Goal: Task Accomplishment & Management: Complete application form

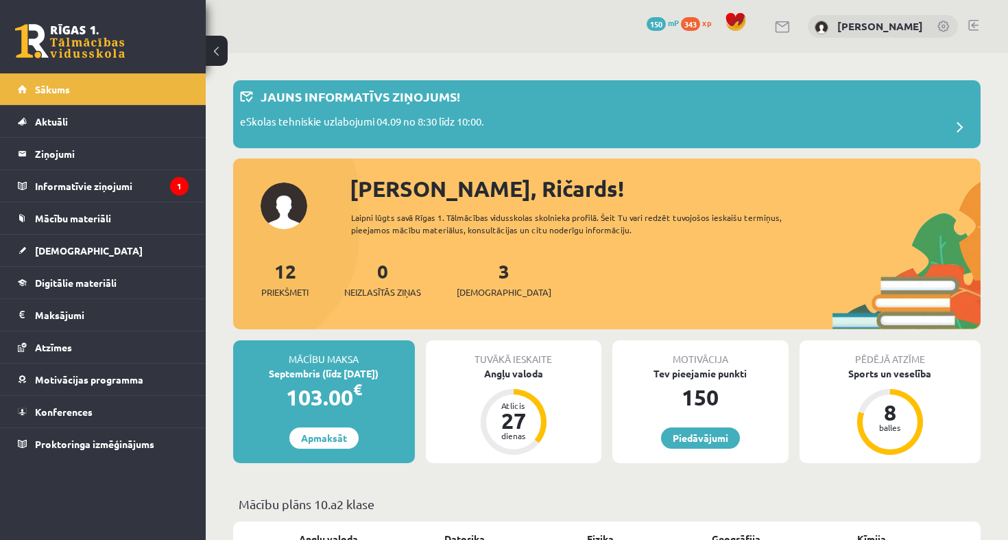
scroll to position [412, 0]
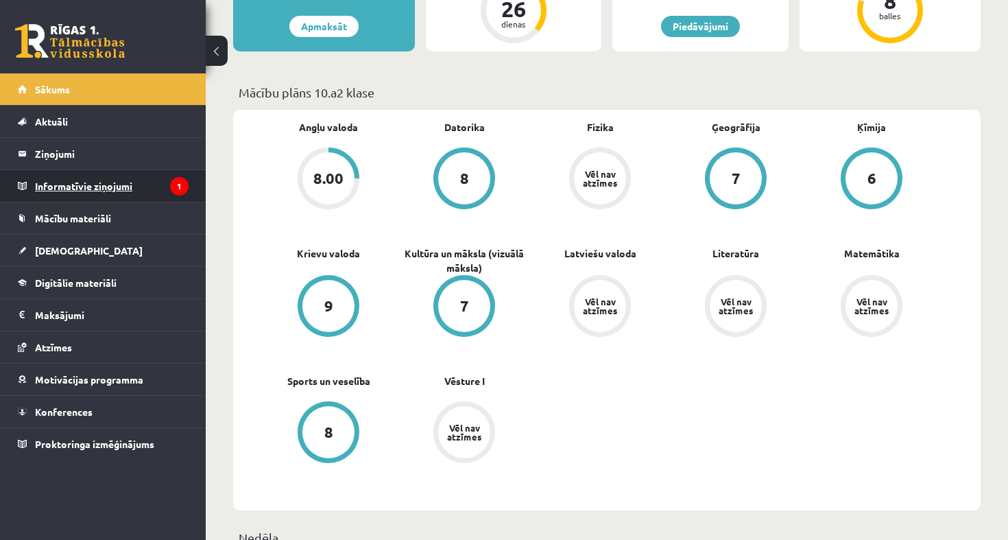
click at [123, 192] on legend "Informatīvie ziņojumi 1" at bounding box center [112, 186] width 154 height 32
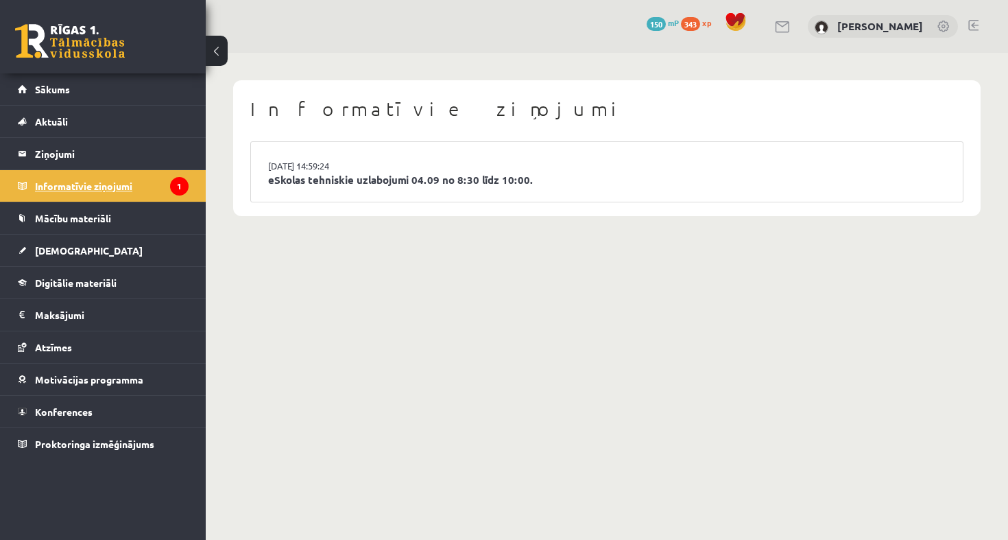
click at [152, 179] on legend "Informatīvie ziņojumi 1" at bounding box center [112, 186] width 154 height 32
click at [307, 168] on link "03.09.2025 14:59:24" at bounding box center [319, 166] width 103 height 14
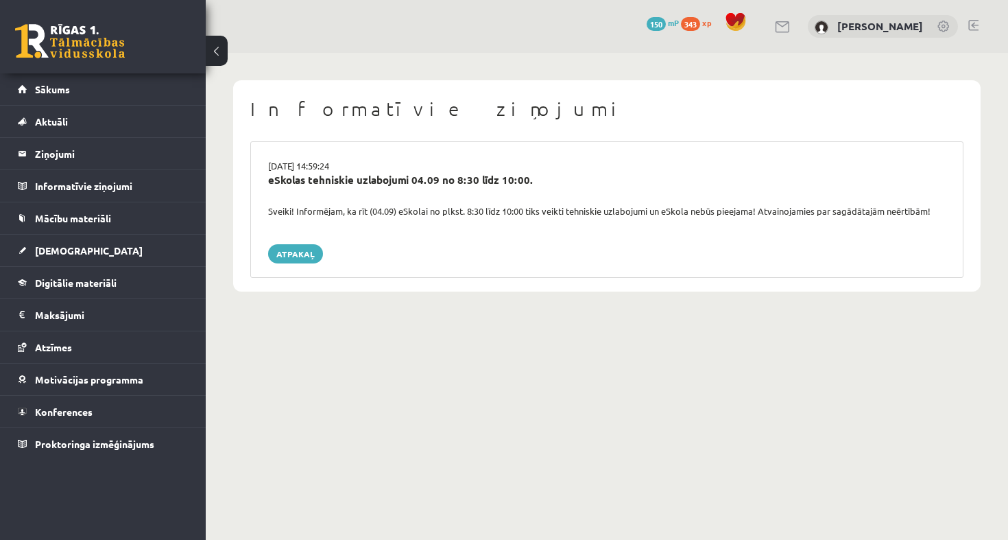
click at [323, 189] on div "eSkolas tehniskie uzlabojumi 04.09 no 8:30 līdz 10:00." at bounding box center [607, 188] width 698 height 32
click at [334, 172] on div "eSkolas tehniskie uzlabojumi 04.09 no 8:30 līdz 10:00." at bounding box center [607, 180] width 678 height 16
click at [153, 160] on legend "Ziņojumi 0" at bounding box center [112, 154] width 154 height 32
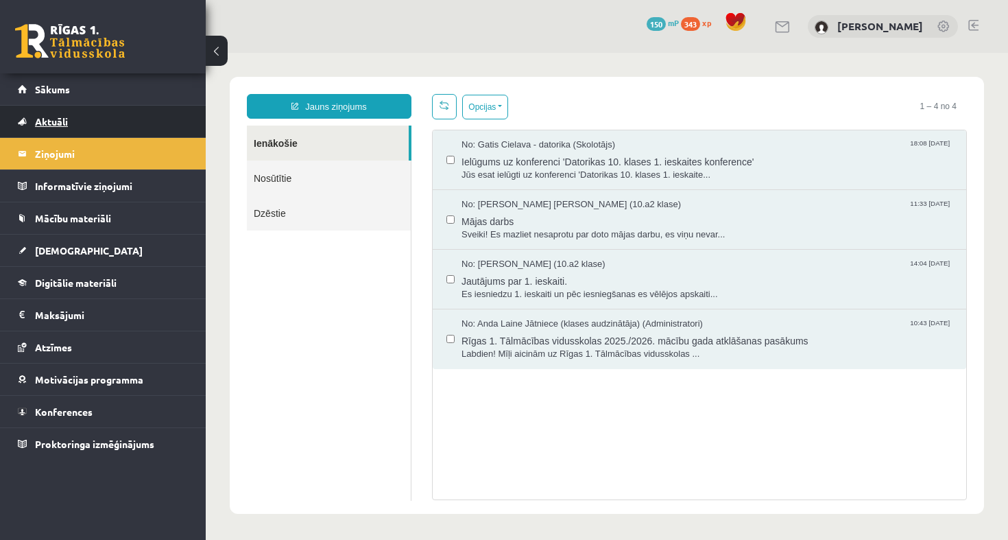
click at [124, 132] on link "Aktuāli" at bounding box center [103, 122] width 171 height 32
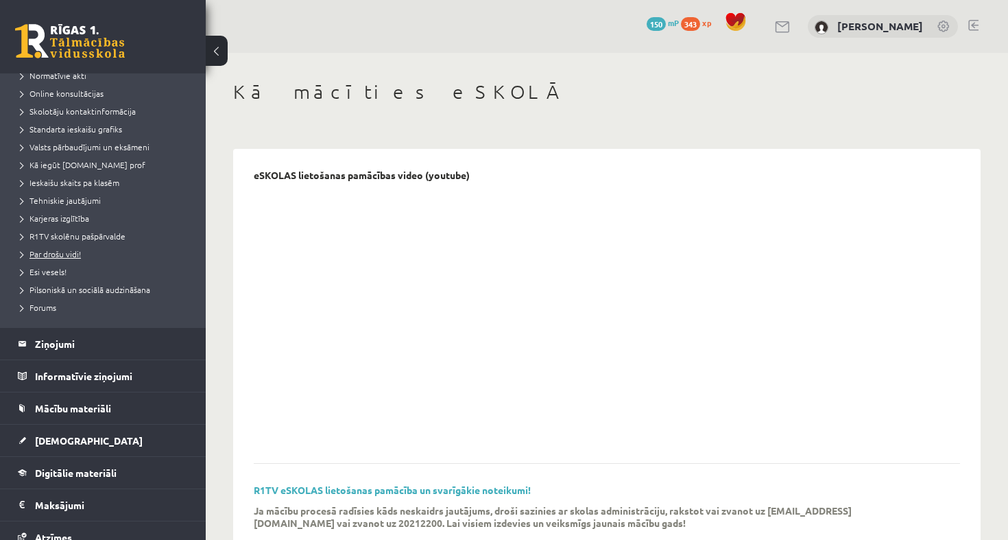
scroll to position [127, 0]
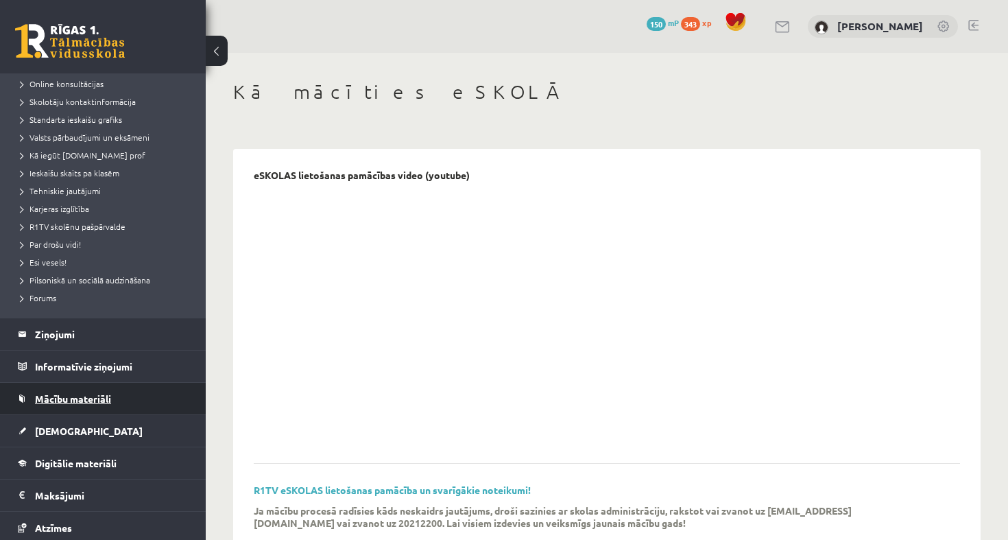
click at [115, 405] on link "Mācību materiāli" at bounding box center [103, 399] width 171 height 32
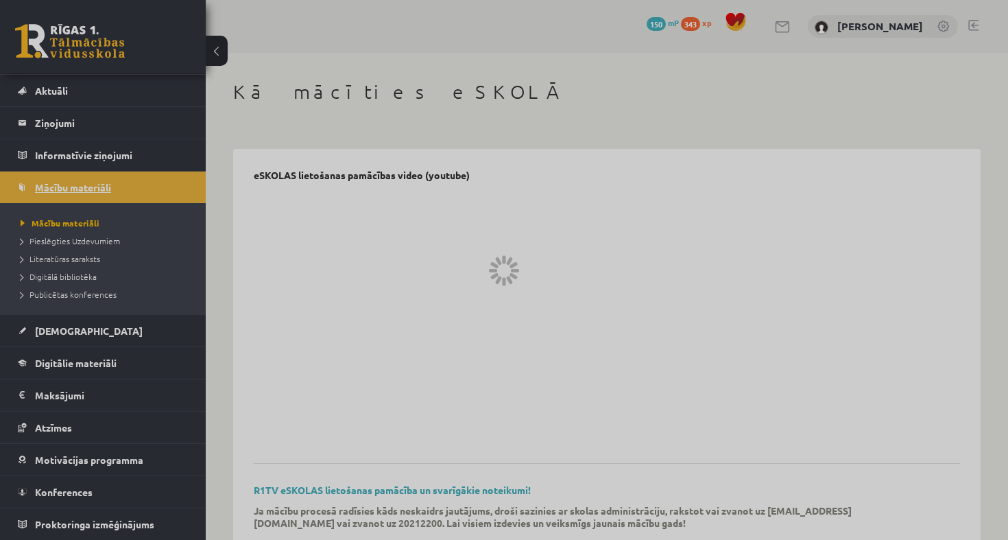
scroll to position [31, 0]
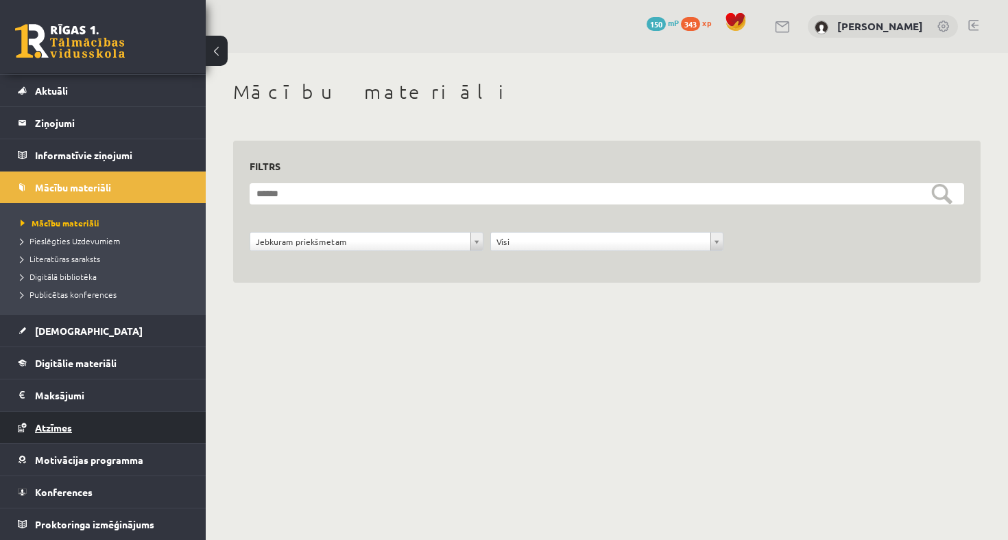
click at [116, 436] on link "Atzīmes" at bounding box center [103, 428] width 171 height 32
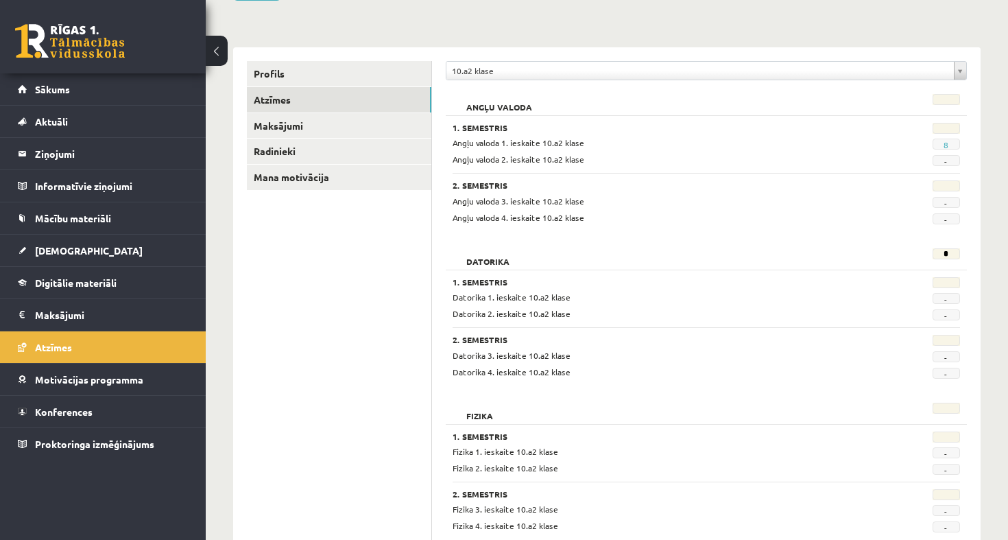
scroll to position [132, 0]
click at [96, 385] on link "Motivācijas programma" at bounding box center [103, 380] width 171 height 32
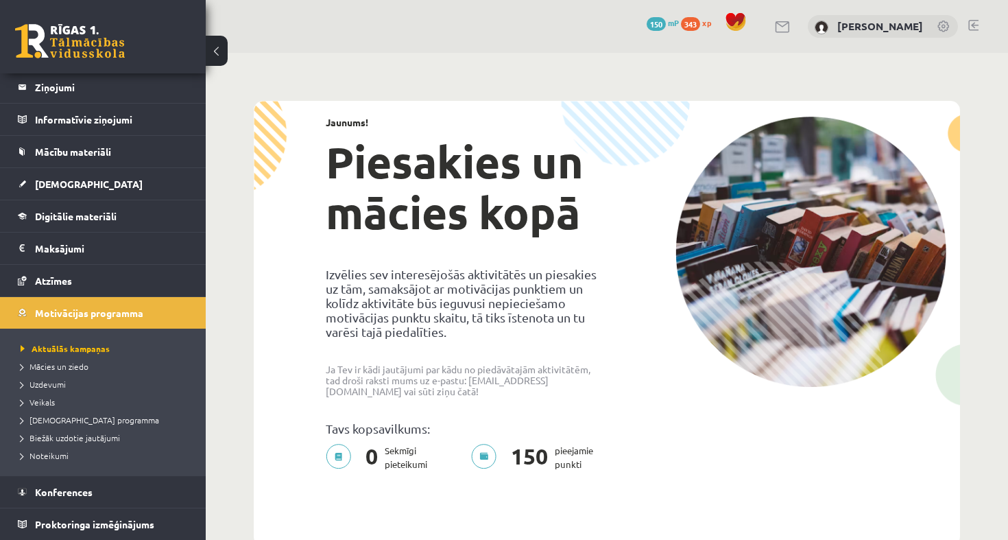
scroll to position [67, 0]
click at [117, 522] on span "Proktoringa izmēģinājums" at bounding box center [94, 524] width 119 height 12
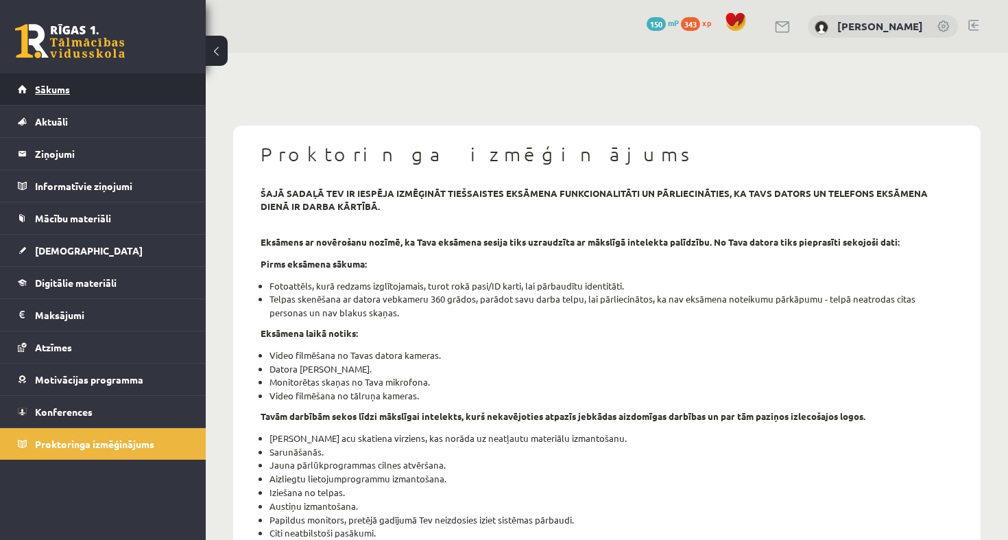
click at [93, 87] on link "Sākums" at bounding box center [103, 89] width 171 height 32
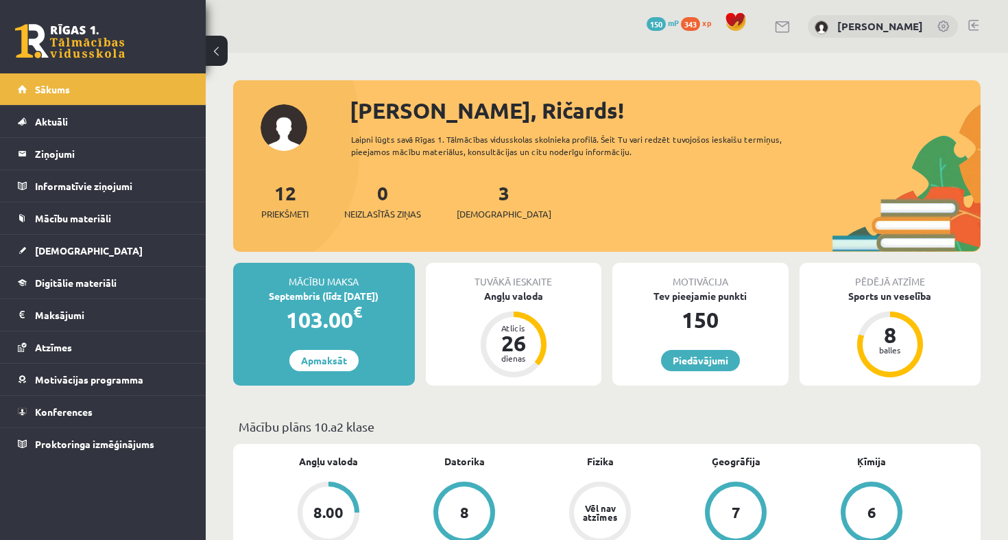
scroll to position [54, 0]
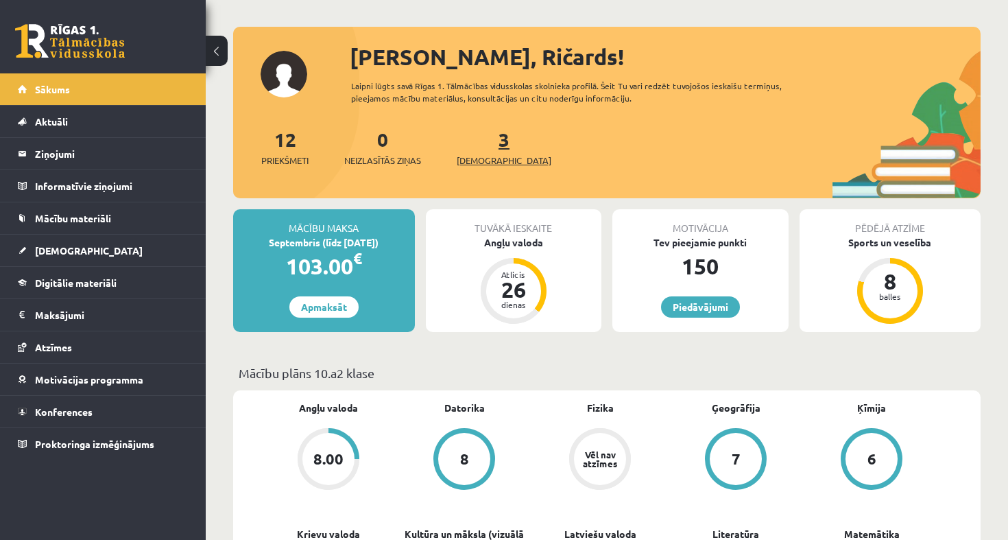
click at [484, 161] on span "[DEMOGRAPHIC_DATA]" at bounding box center [504, 161] width 95 height 14
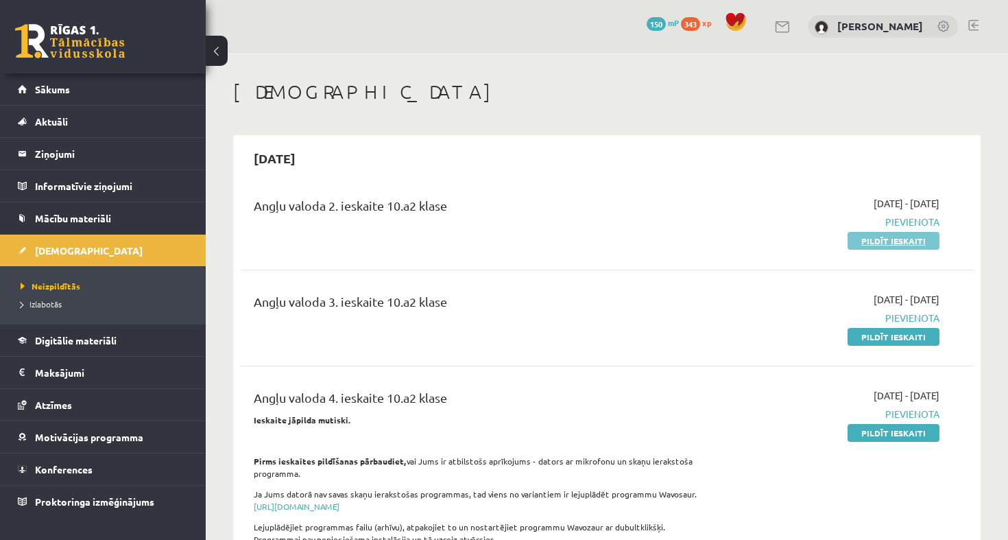
click at [910, 241] on link "Pildīt ieskaiti" at bounding box center [894, 241] width 92 height 18
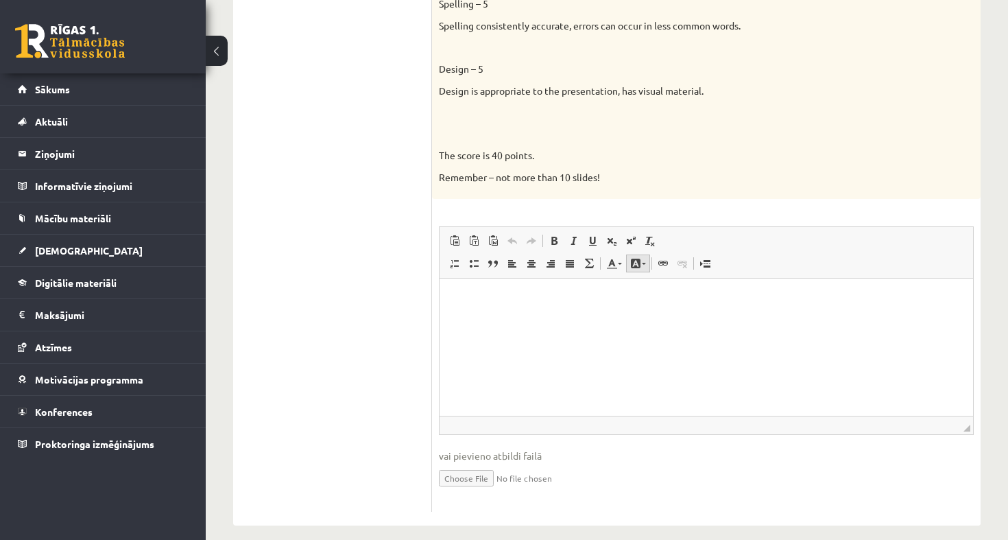
scroll to position [1037, 0]
click at [609, 305] on p "Rich Text Editor, wiswyg-editor-user-answer-47024748924720" at bounding box center [706, 300] width 506 height 14
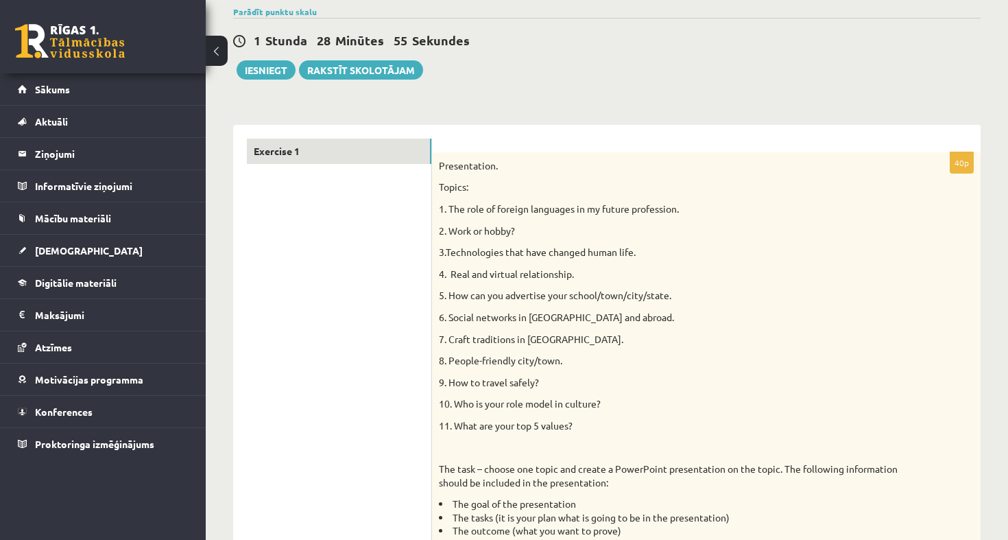
scroll to position [108, 0]
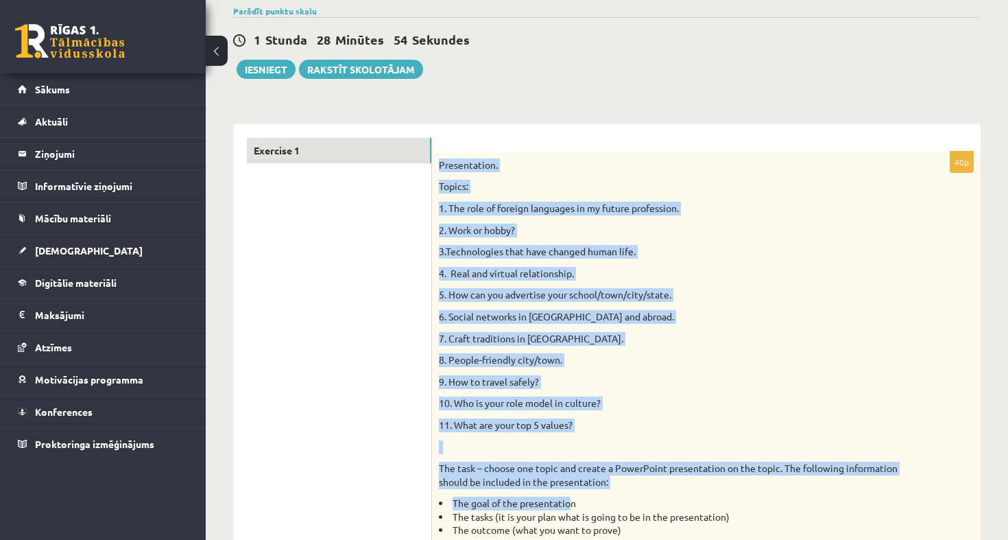
drag, startPoint x: 438, startPoint y: 164, endPoint x: 573, endPoint y: 477, distance: 341.1
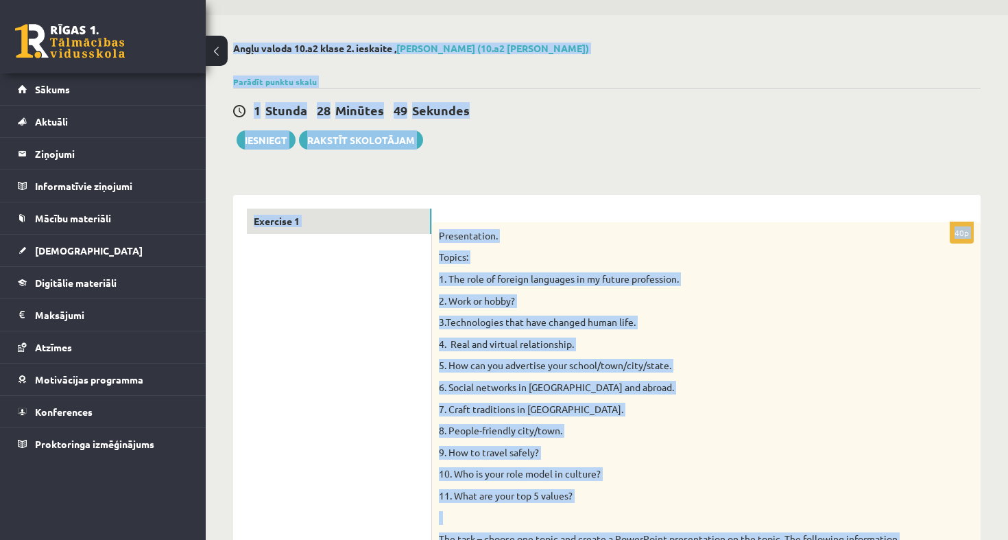
scroll to position [31, 0]
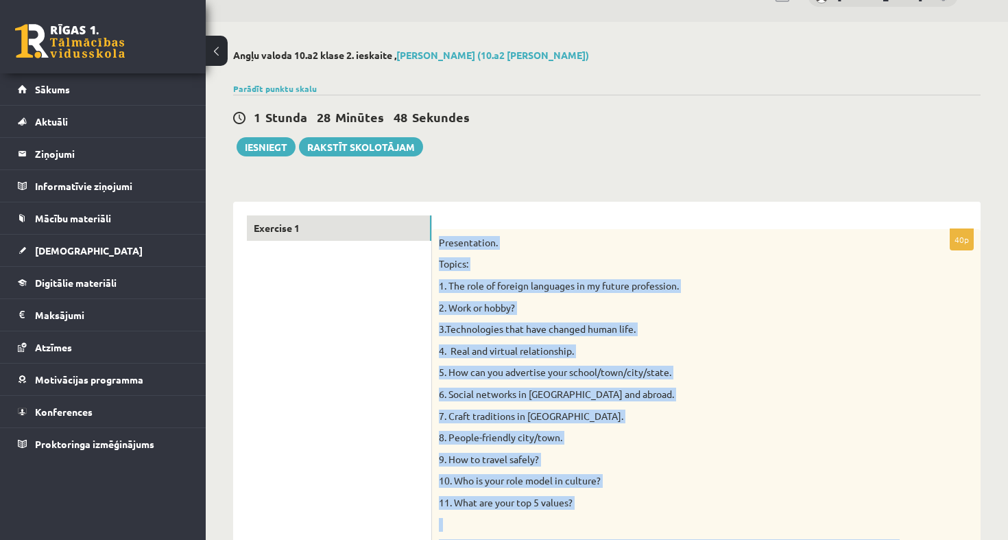
drag, startPoint x: 606, startPoint y: 377, endPoint x: 468, endPoint y: 217, distance: 211.6
copy div "Presentation. Topics: 1. The role of foreign languages in my future profession.…"
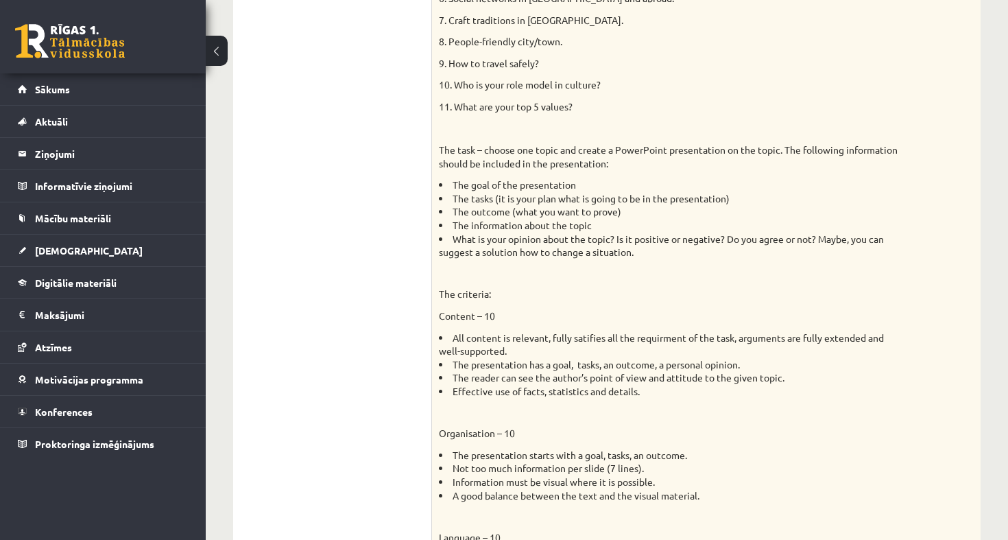
scroll to position [21, 0]
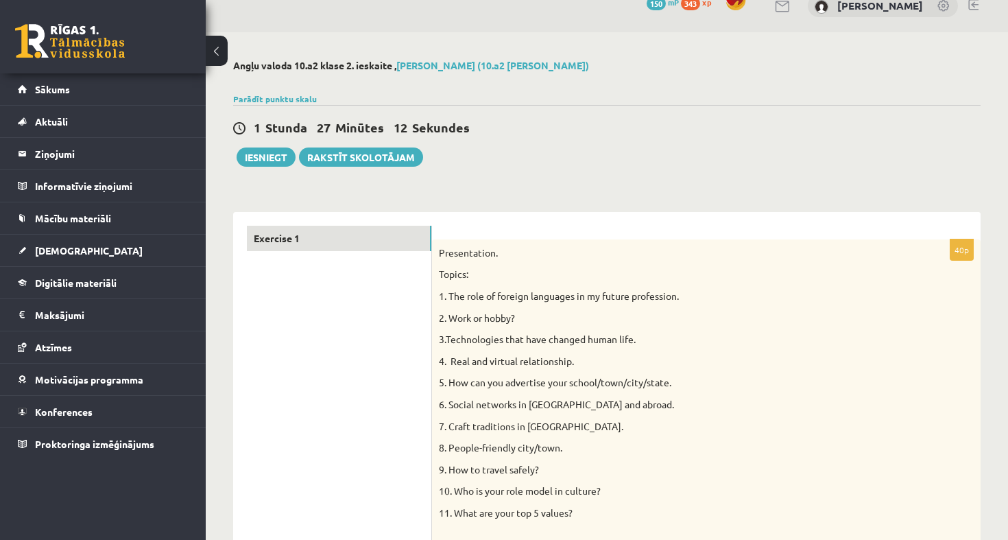
click at [213, 40] on button at bounding box center [217, 51] width 22 height 30
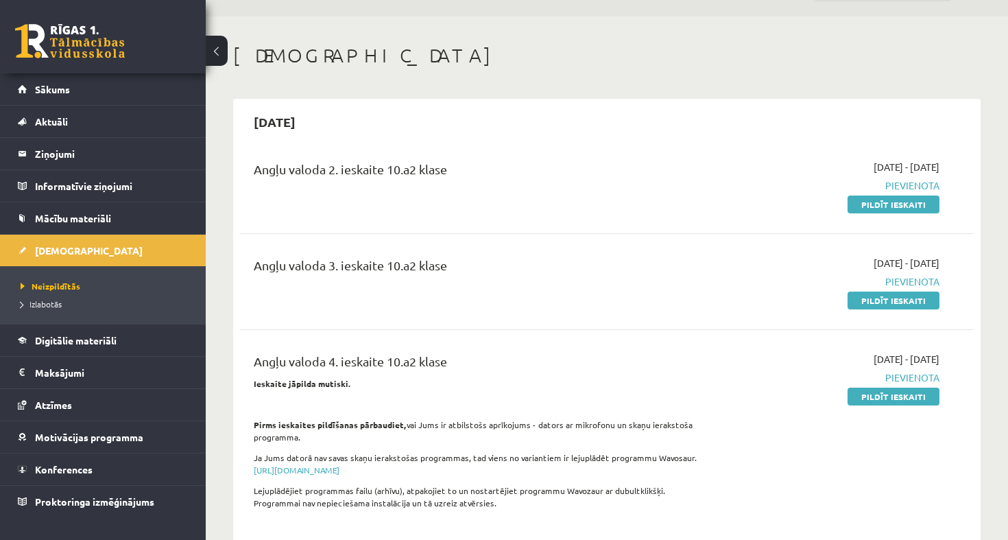
scroll to position [35, 0]
click at [598, 166] on div "Angļu valoda 2. ieskaite 10.a2 klase" at bounding box center [479, 173] width 451 height 25
click at [908, 186] on span "Pievienota" at bounding box center [832, 187] width 215 height 14
click at [901, 200] on link "Pildīt ieskaiti" at bounding box center [894, 206] width 92 height 18
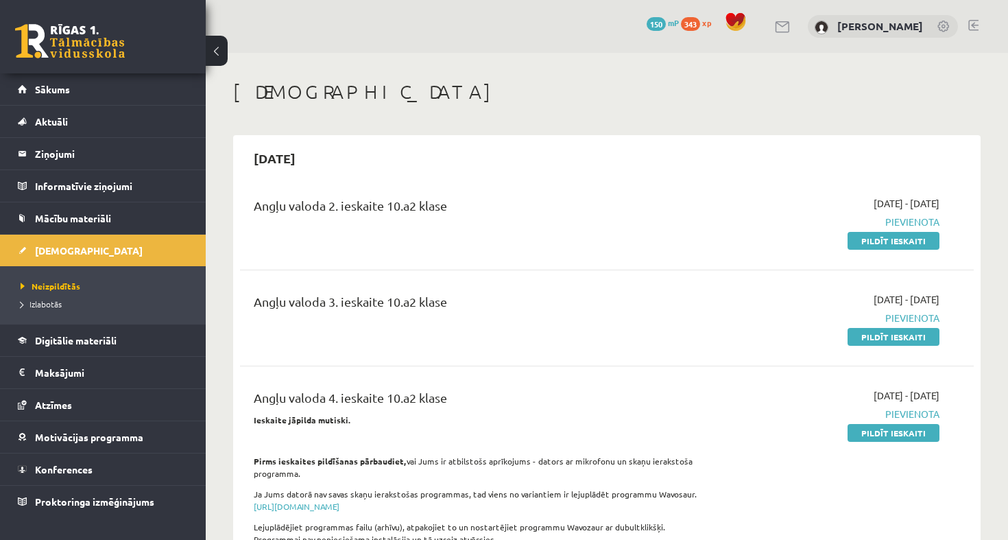
scroll to position [0, 0]
